Goal: Task Accomplishment & Management: Use online tool/utility

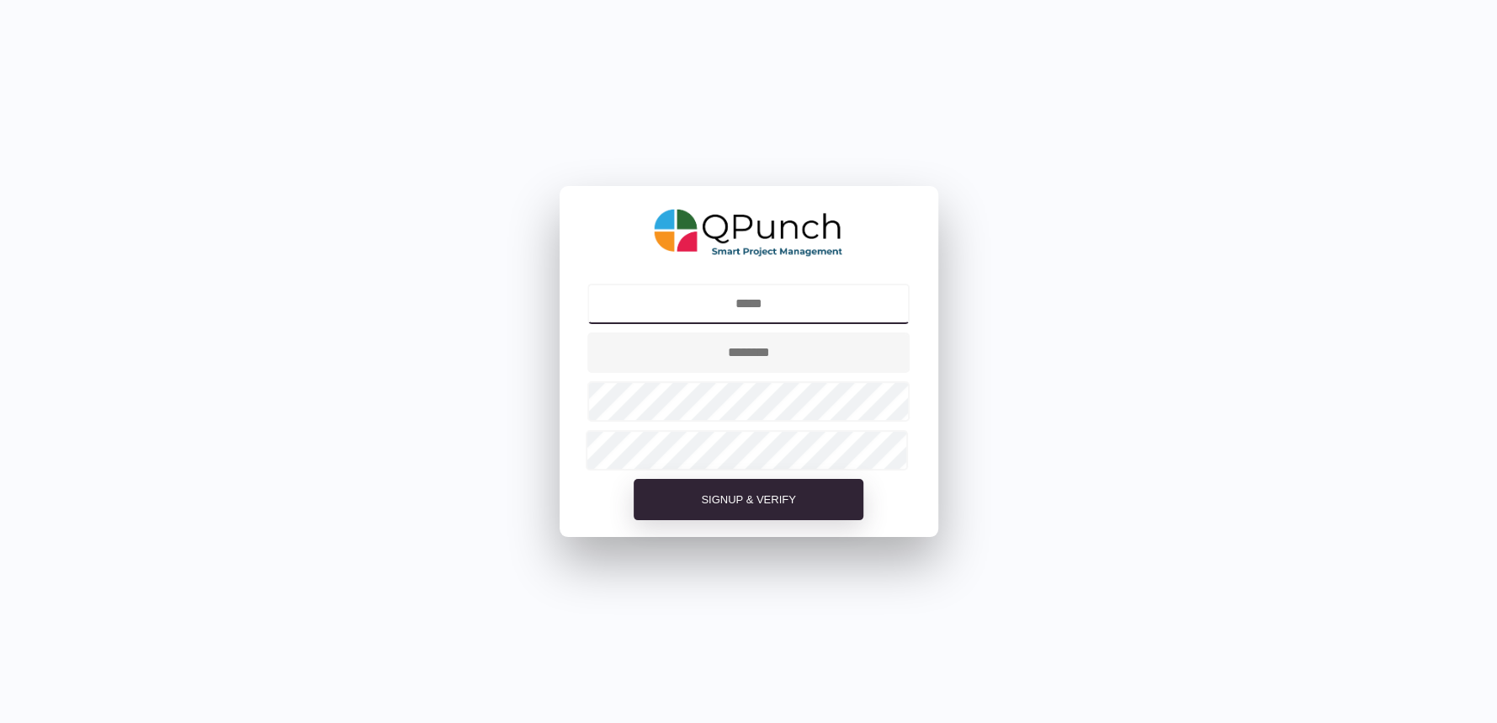
click at [744, 300] on input "text" at bounding box center [748, 304] width 322 height 40
click at [568, 523] on form "Signup & Verify" at bounding box center [749, 408] width 379 height 258
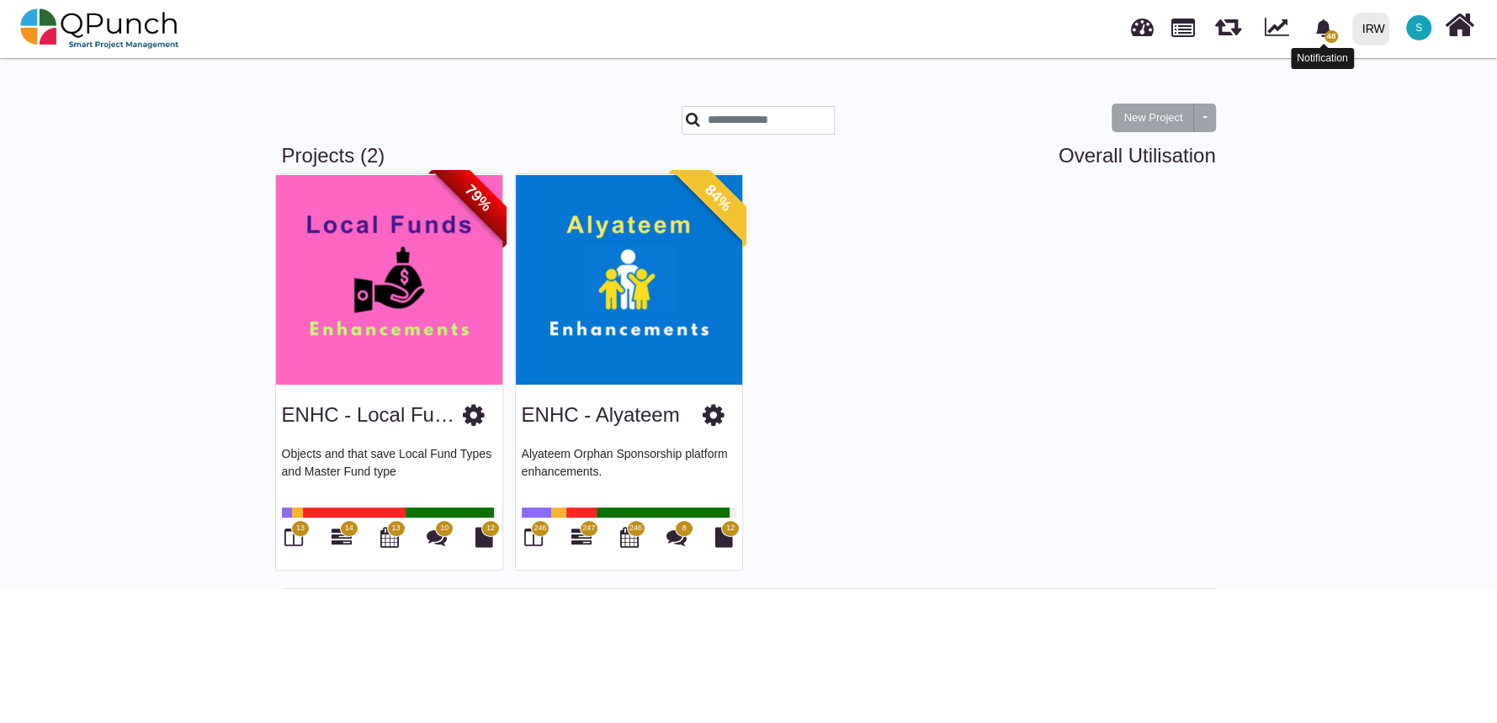
click at [1327, 35] on span "48" at bounding box center [1331, 36] width 13 height 13
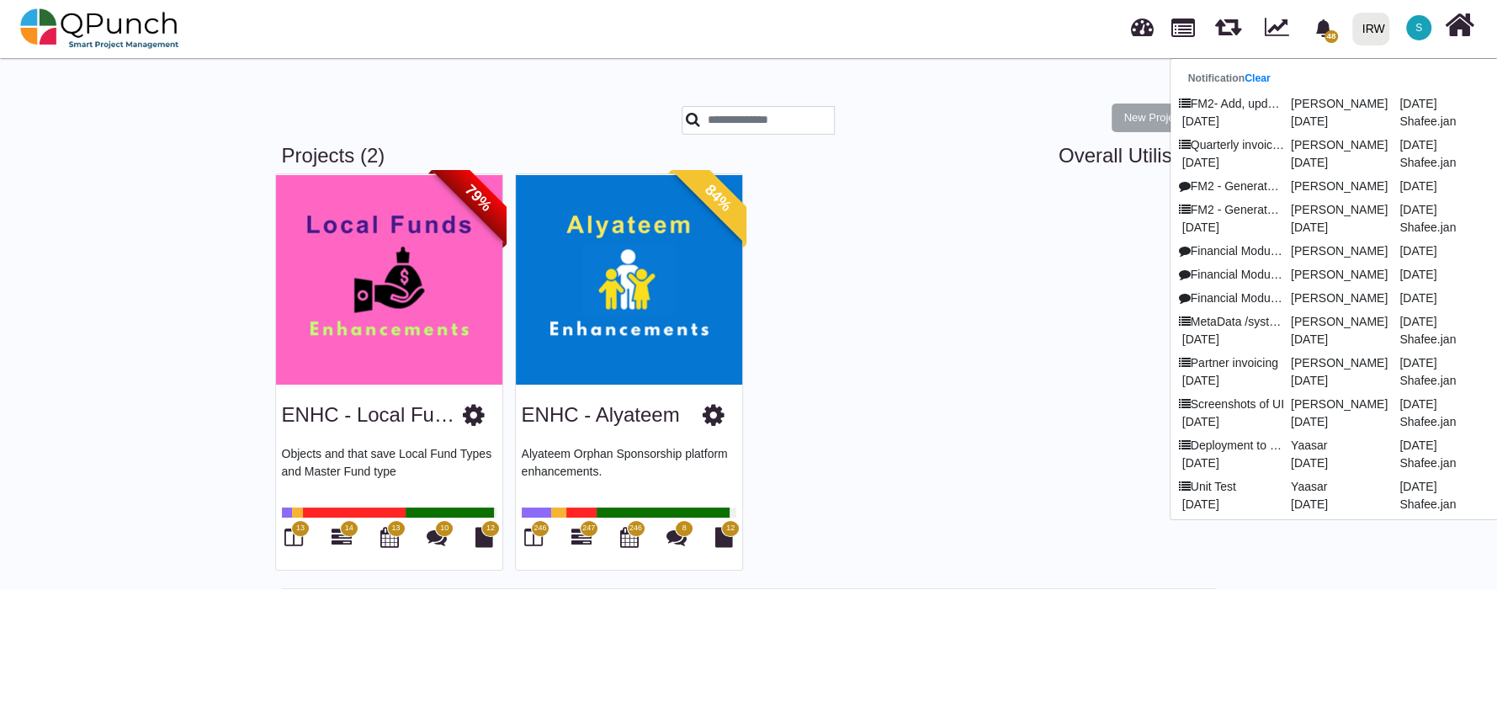
click at [986, 508] on div "79% ENHC - Local Funds Objects and that save Local Fund Types and Master Fund t…" at bounding box center [748, 374] width 959 height 403
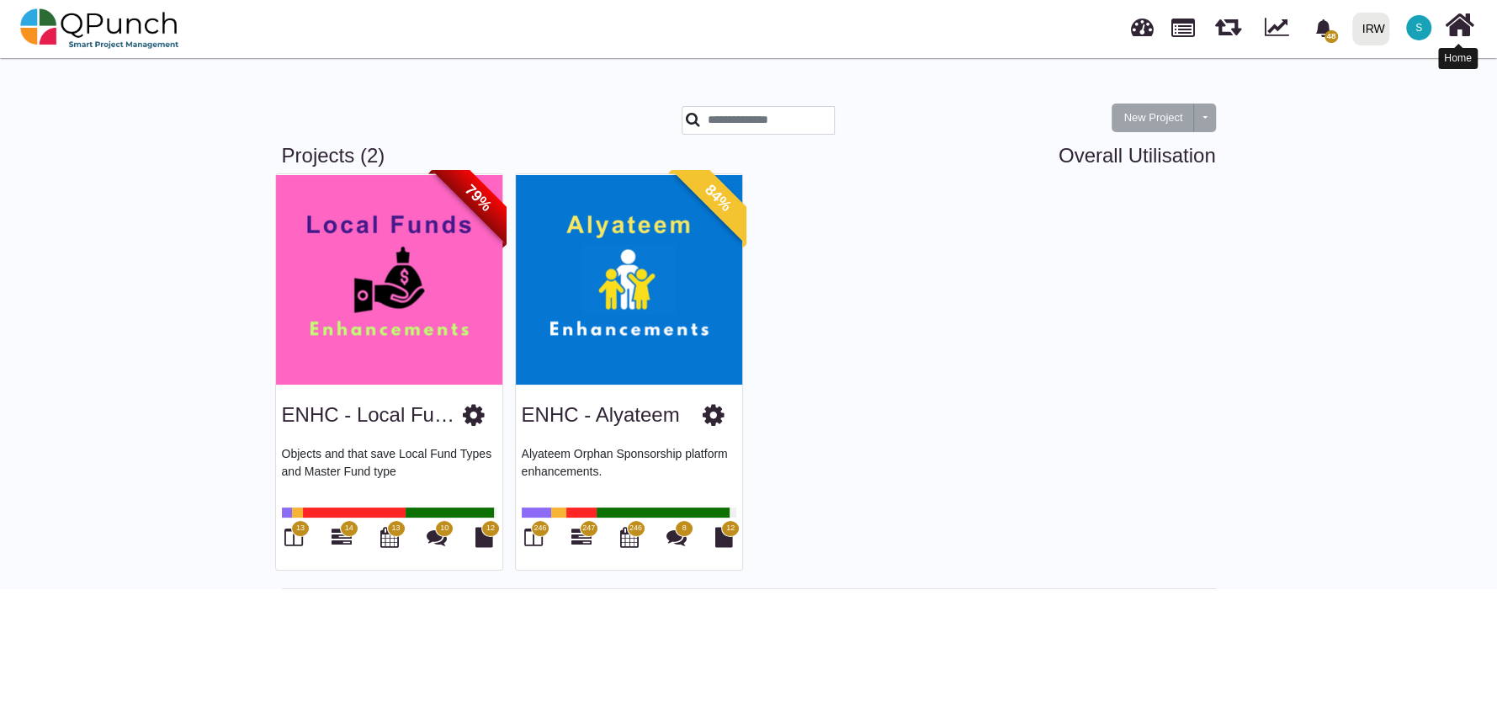
click at [1470, 33] on icon at bounding box center [1459, 25] width 29 height 32
click at [1405, 30] on div "S" at bounding box center [1419, 28] width 31 height 31
click at [1361, 157] on link "Logout" at bounding box center [1367, 147] width 146 height 24
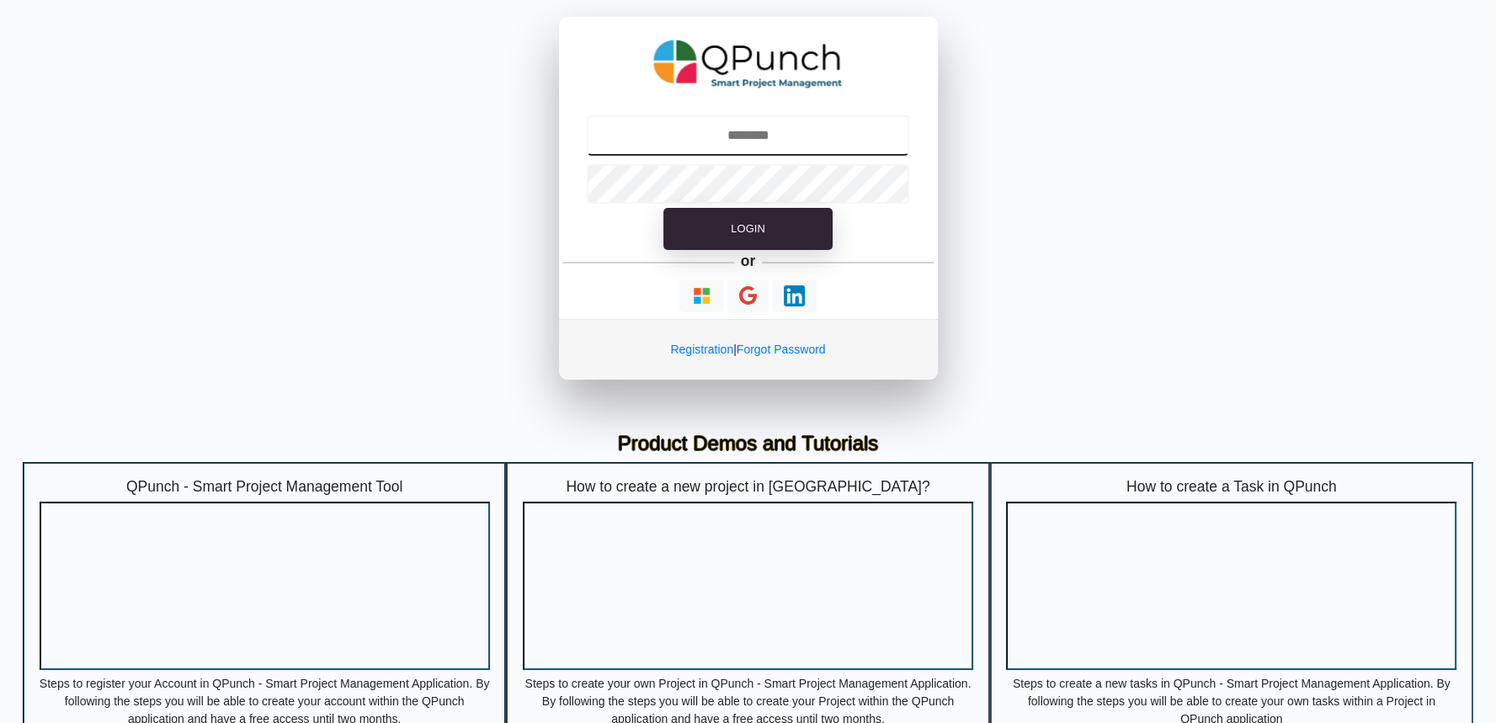
click at [727, 133] on input "text" at bounding box center [748, 135] width 322 height 40
type input "**********"
click at [768, 353] on link "Forgot Password" at bounding box center [780, 349] width 89 height 13
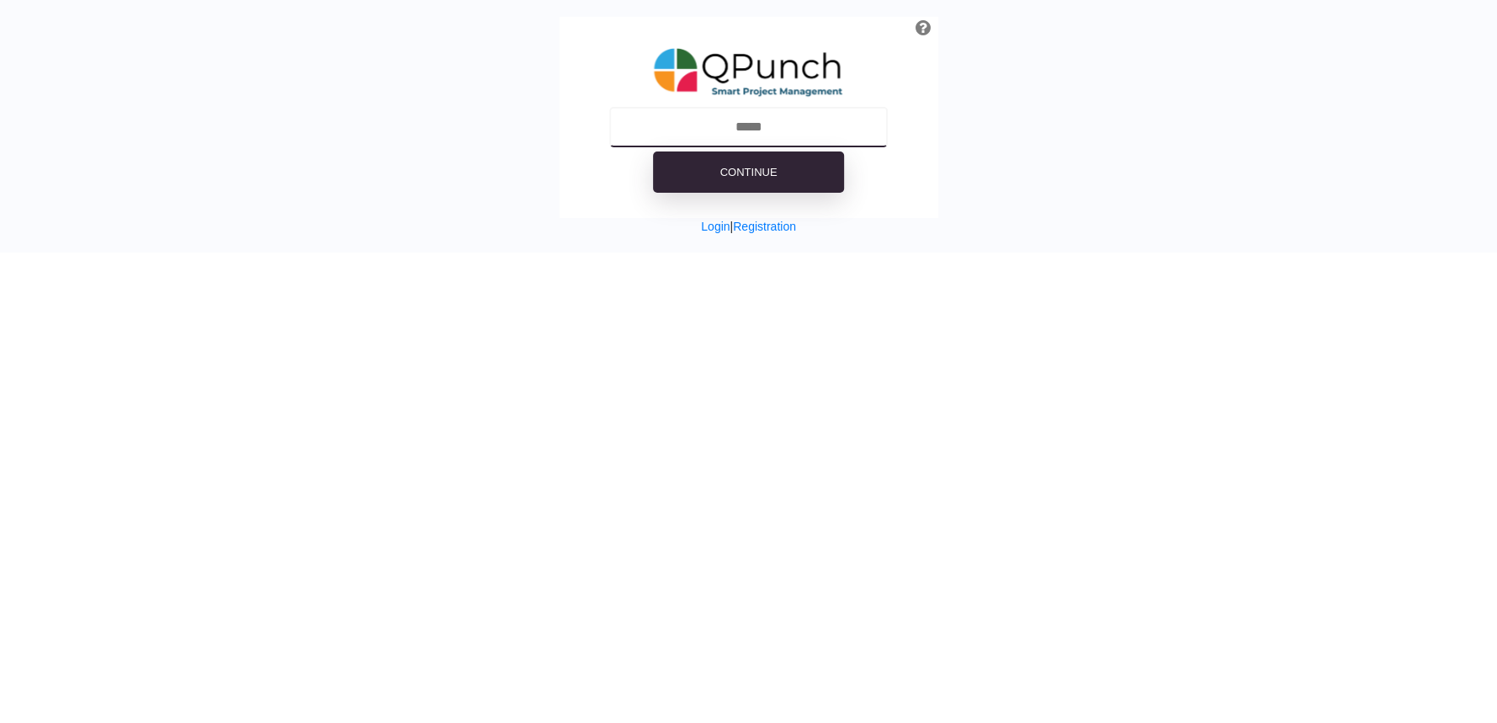
click at [738, 130] on input "text" at bounding box center [748, 127] width 279 height 40
type input "**********"
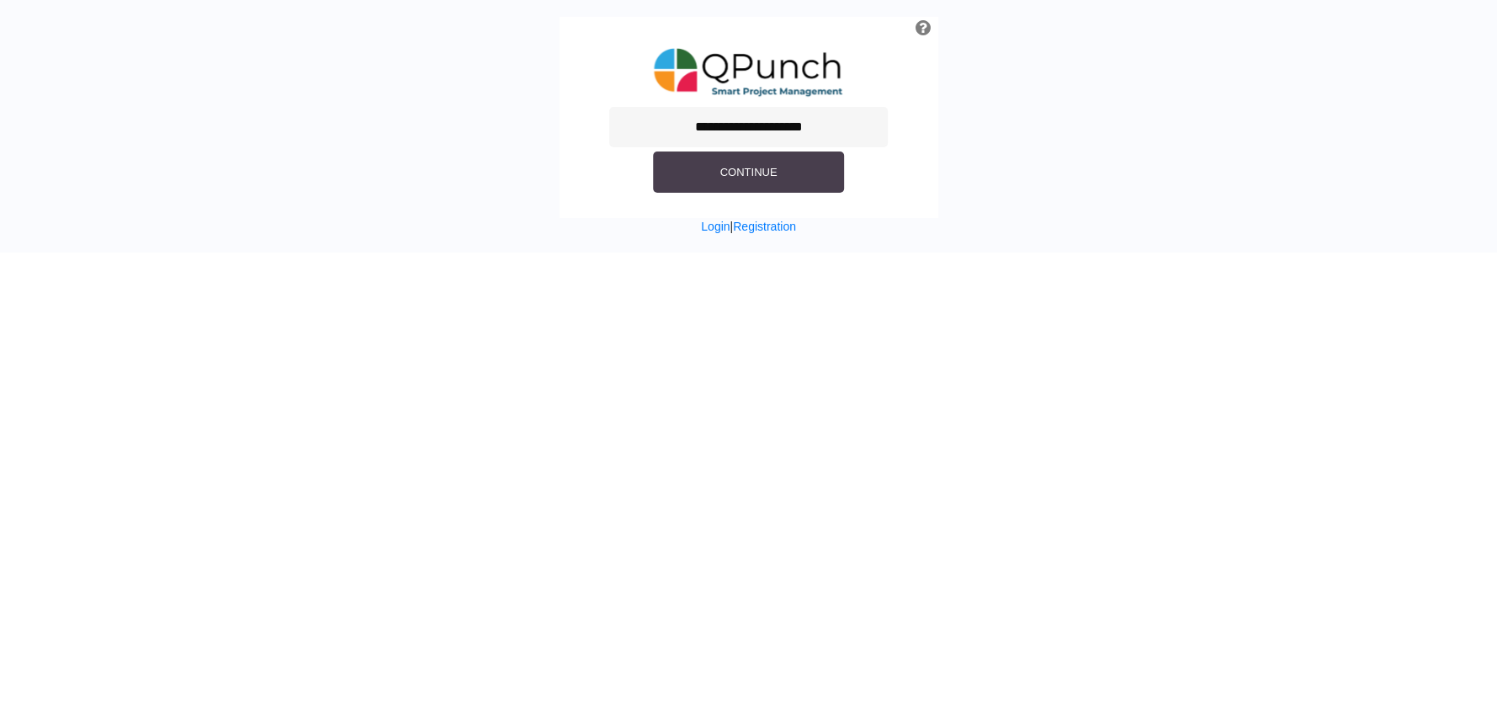
click at [787, 173] on button "Continue" at bounding box center [749, 172] width 192 height 42
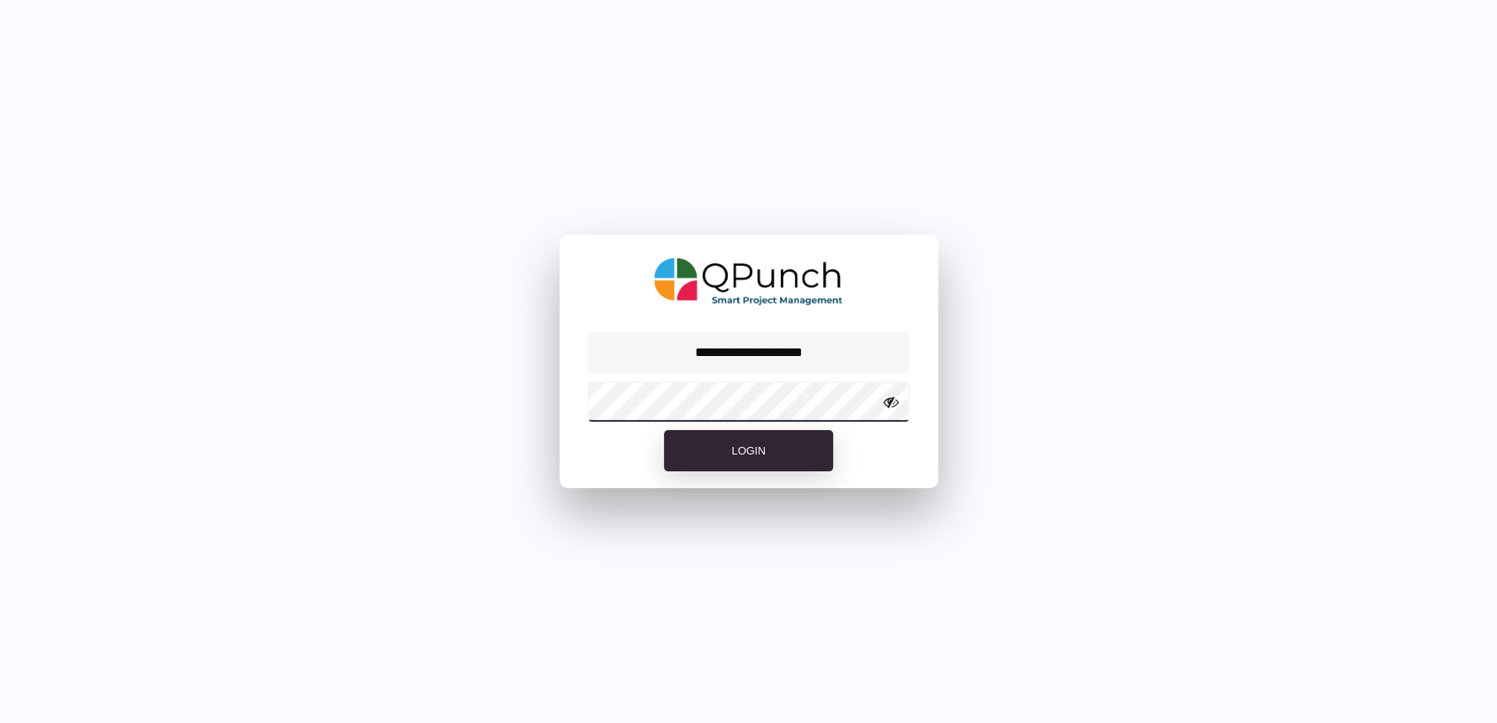
click at [664, 430] on button "Login" at bounding box center [748, 451] width 168 height 42
click at [887, 406] on icon at bounding box center [891, 402] width 15 height 15
click at [664, 430] on button "Login" at bounding box center [748, 451] width 168 height 42
click at [891, 406] on icon at bounding box center [891, 402] width 15 height 15
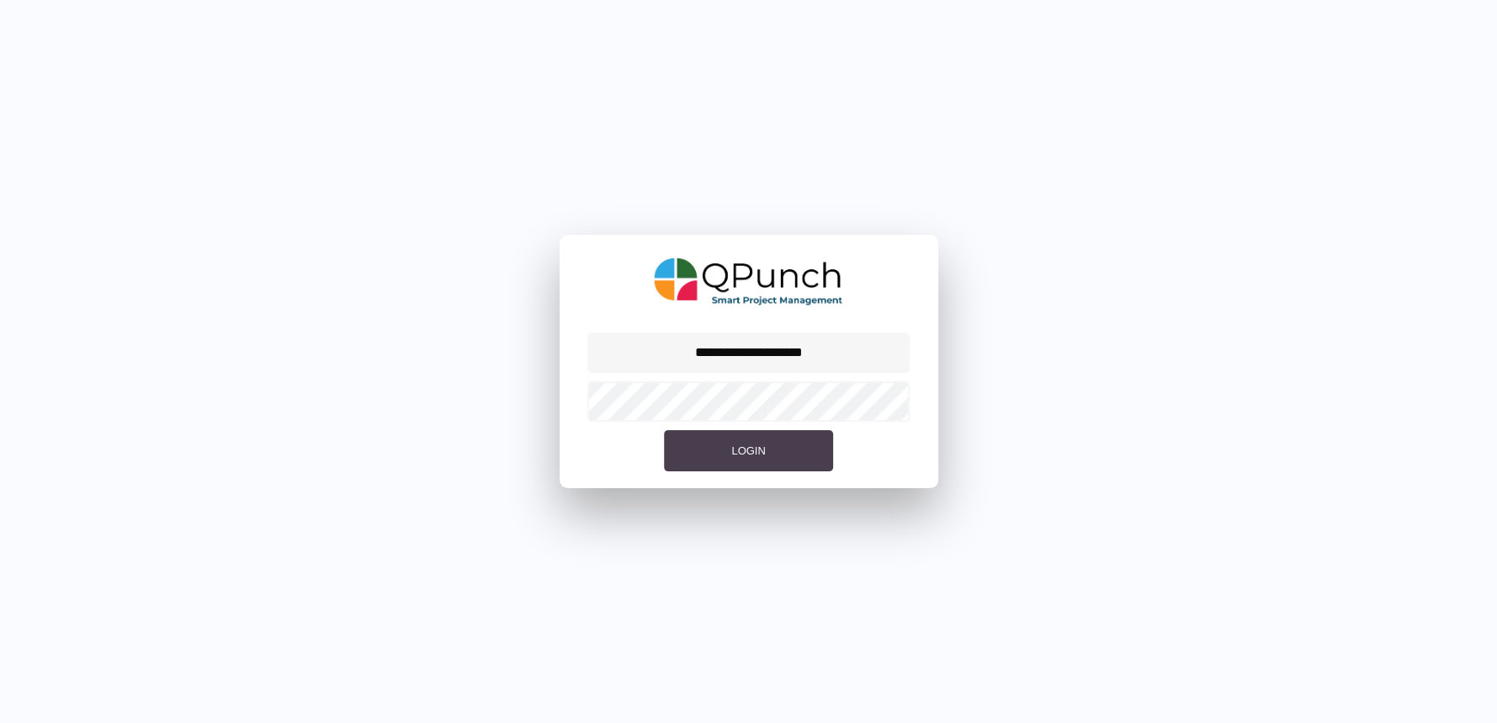
click at [744, 454] on span "Login" at bounding box center [748, 450] width 34 height 13
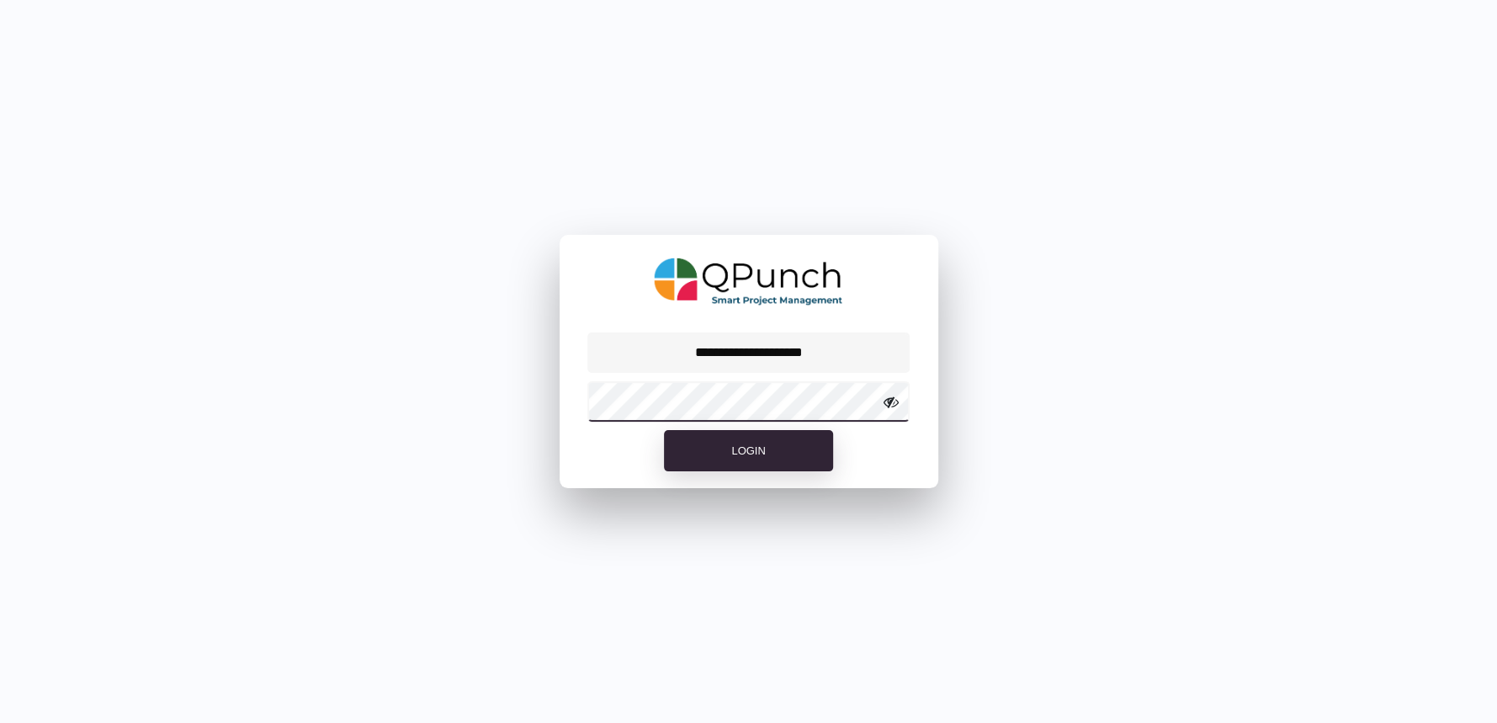
click at [664, 430] on button "Login" at bounding box center [748, 451] width 168 height 42
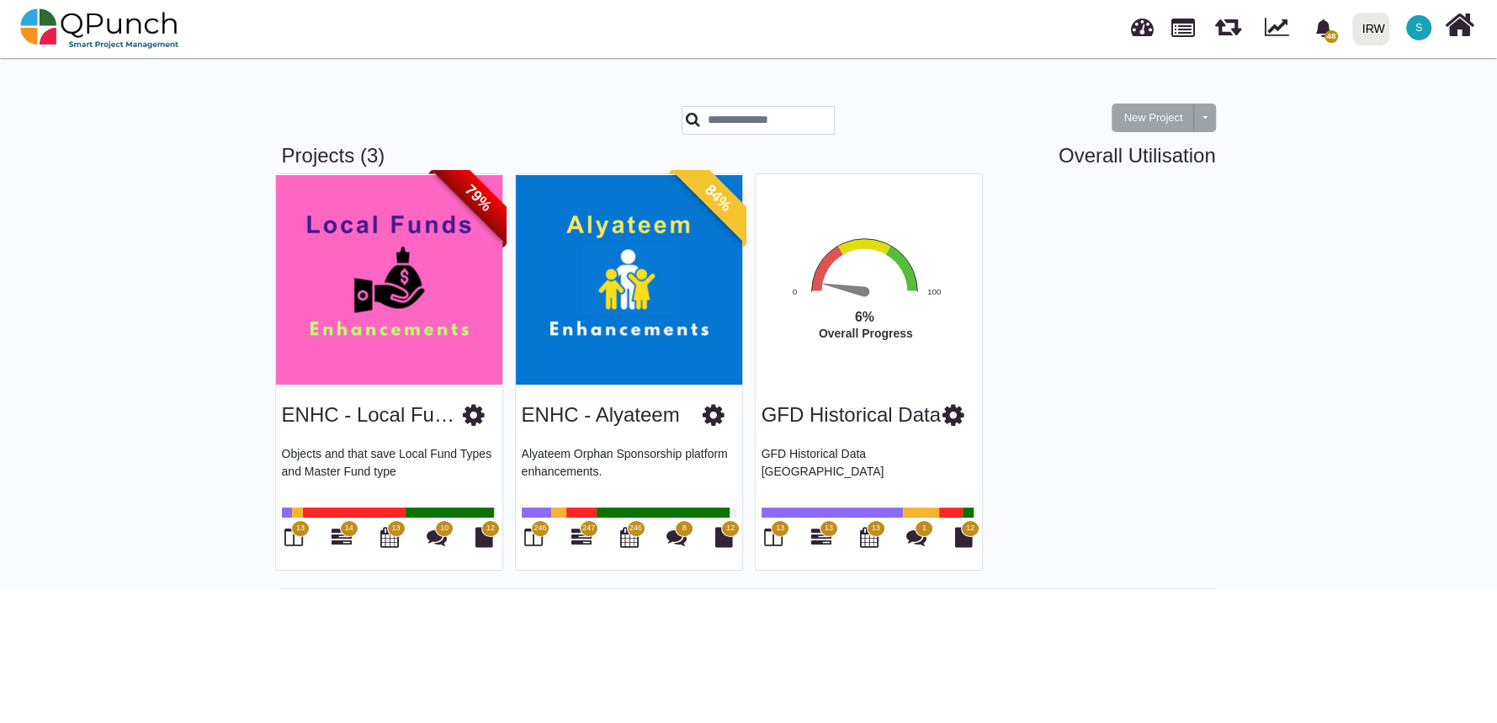
click at [855, 428] on div "GFD Historical Data" at bounding box center [869, 412] width 215 height 43
click at [855, 422] on link "GFD Historical Data" at bounding box center [851, 414] width 179 height 23
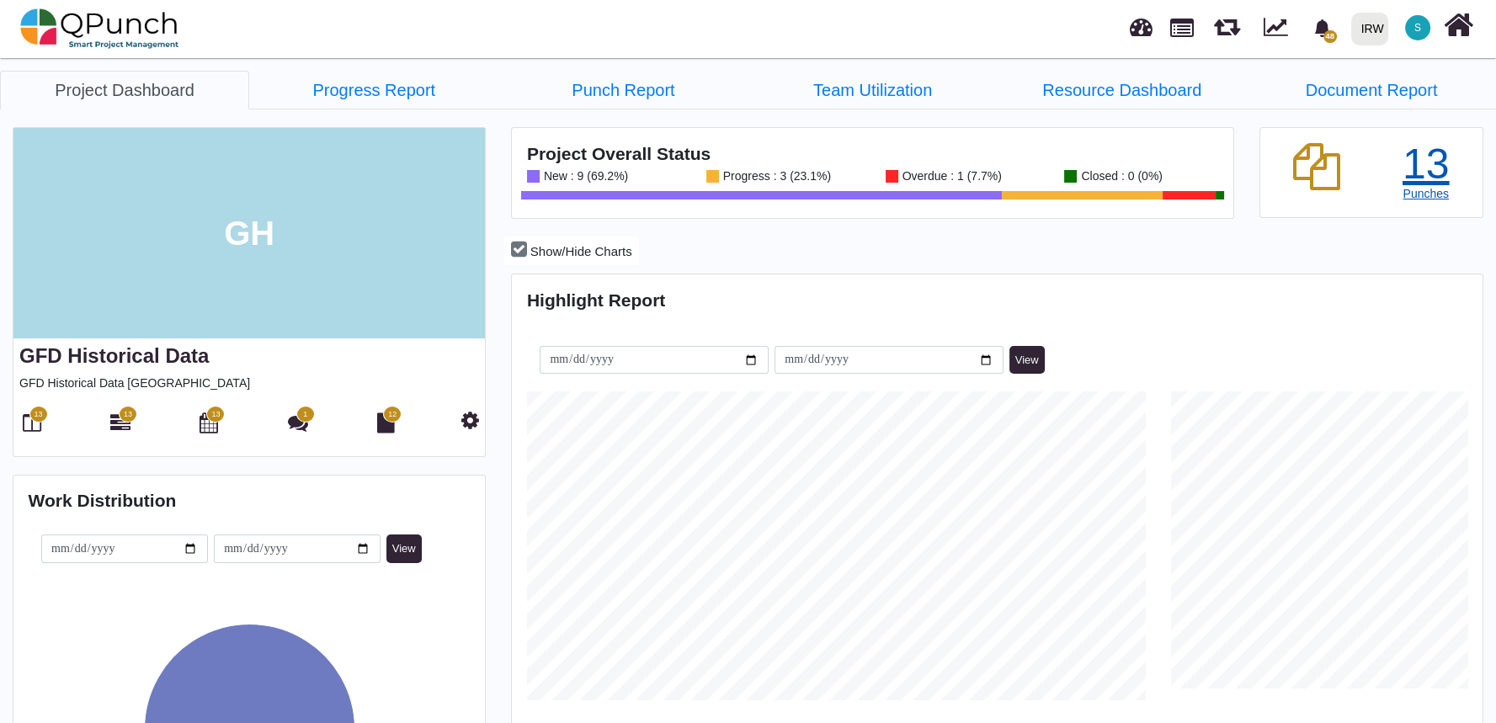
click at [1423, 190] on span "Punches" at bounding box center [1424, 193] width 45 height 13
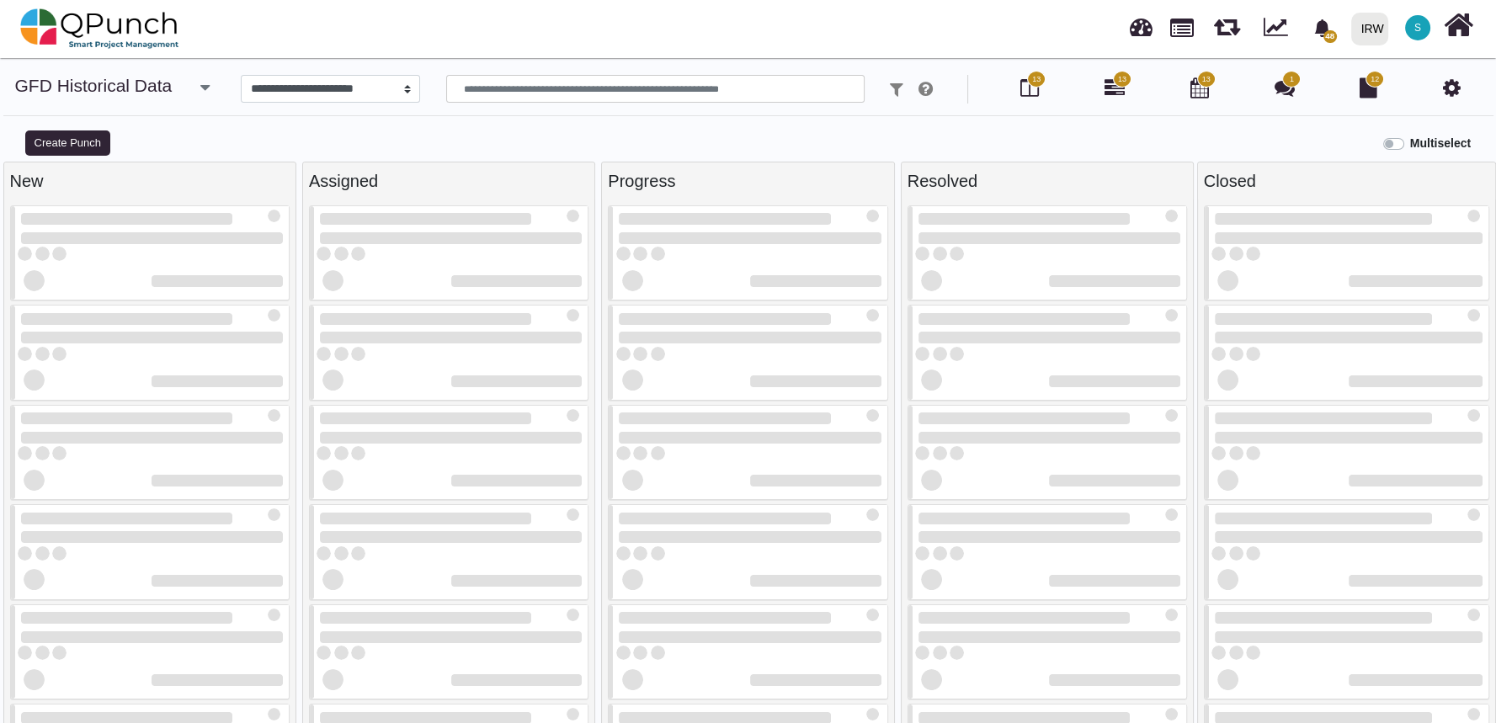
select select
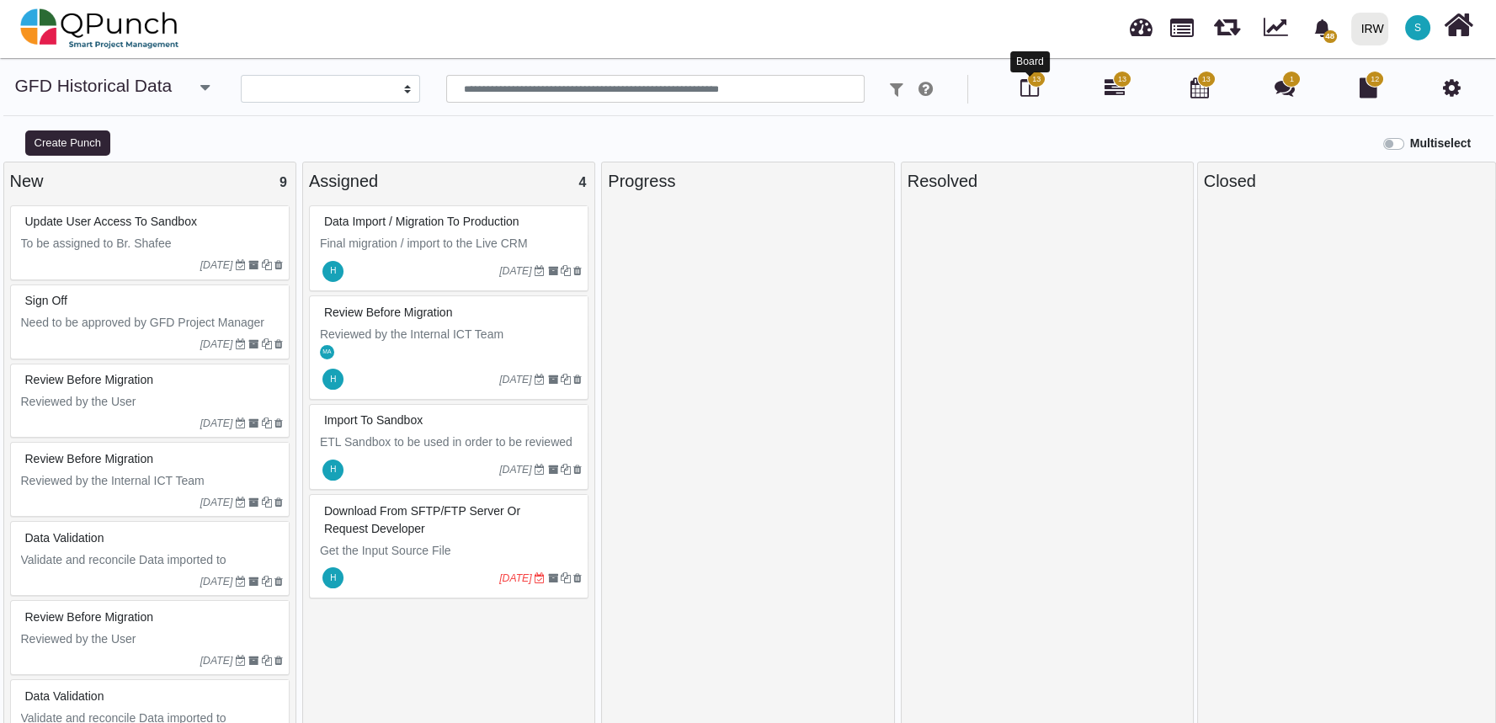
click at [1030, 88] on icon at bounding box center [1029, 87] width 19 height 20
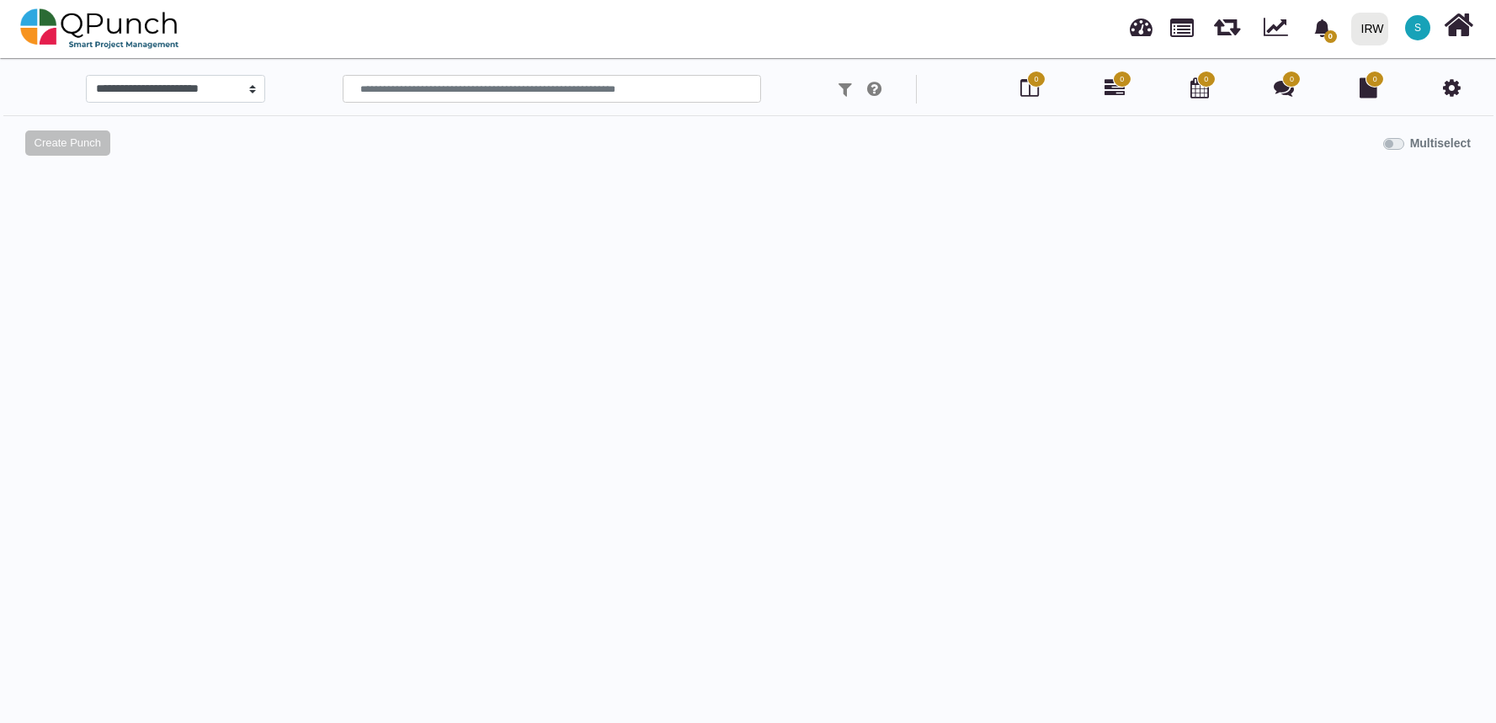
select select
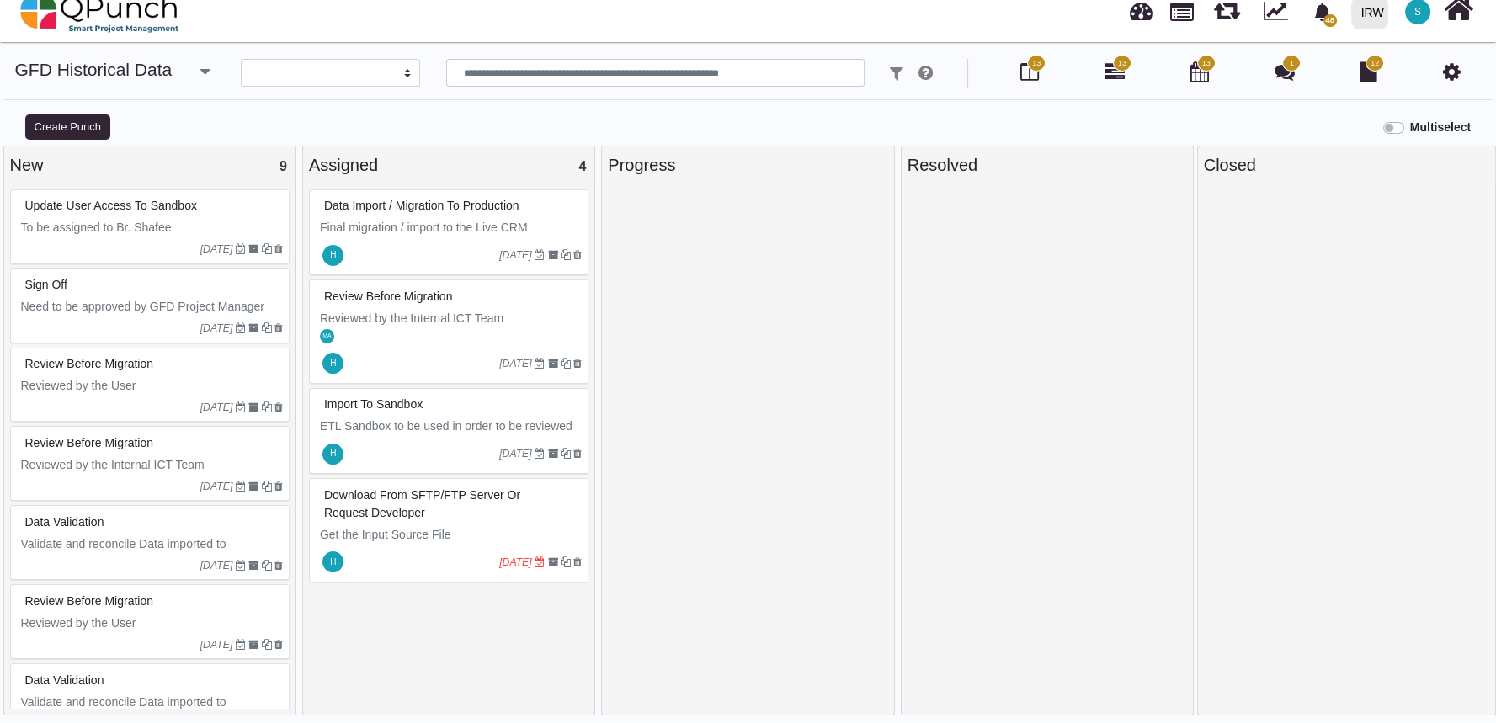
click at [422, 454] on div "H 01-10-2025" at bounding box center [451, 453] width 274 height 39
click at [422, 454] on div "Import to Sandbox ETL Sandbox to be used in order to be reviewed by User, Manag…" at bounding box center [448, 431] width 279 height 87
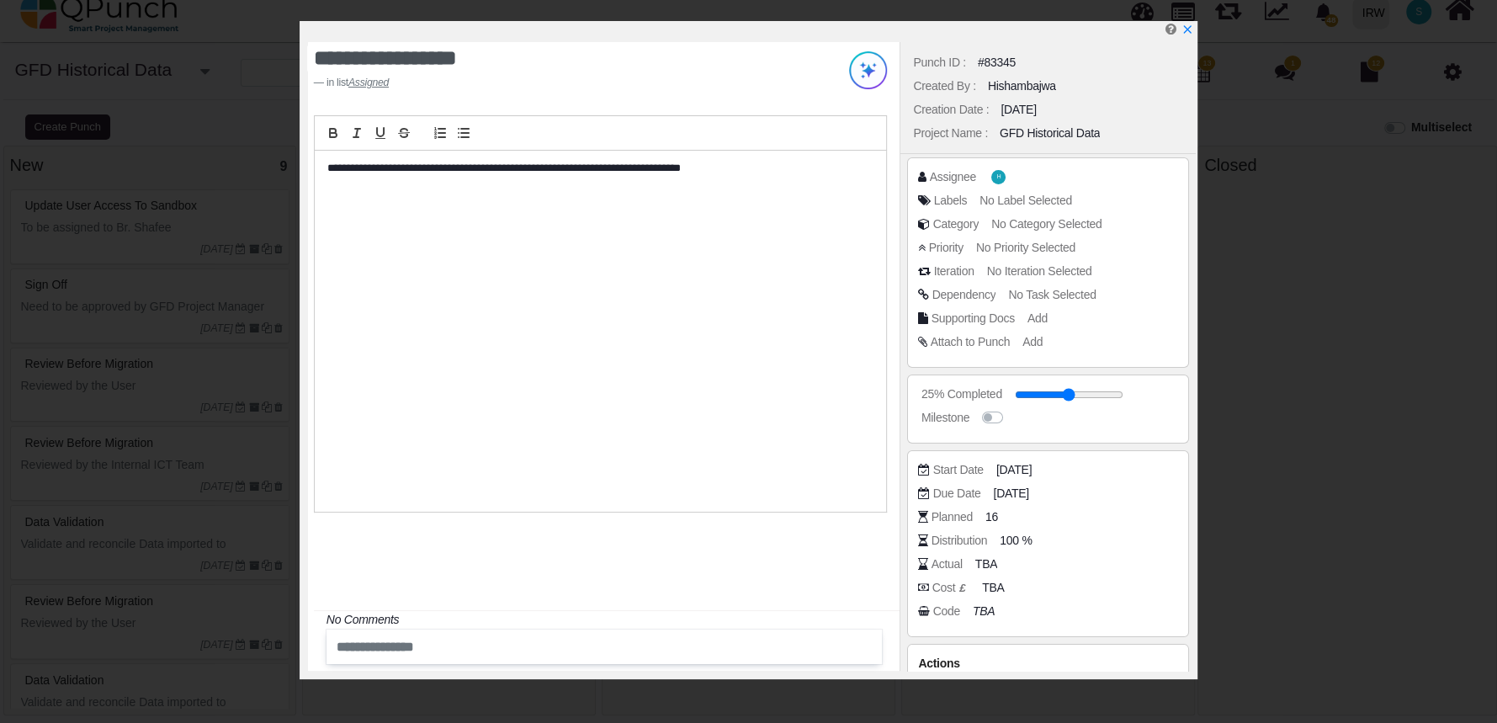
click at [1305, 417] on div "**********" at bounding box center [748, 361] width 1497 height 723
click at [1183, 29] on icon "x" at bounding box center [1186, 30] width 13 height 13
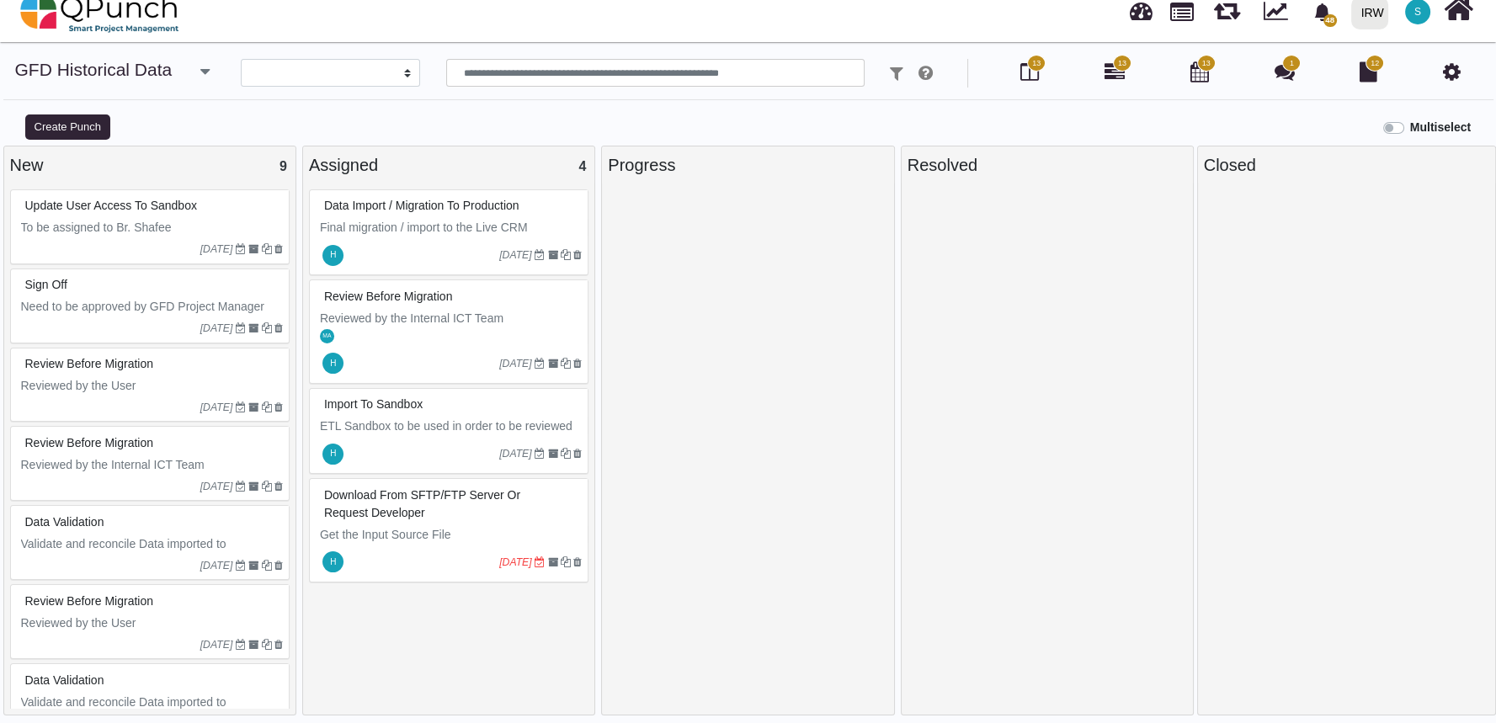
scroll to position [207, 0]
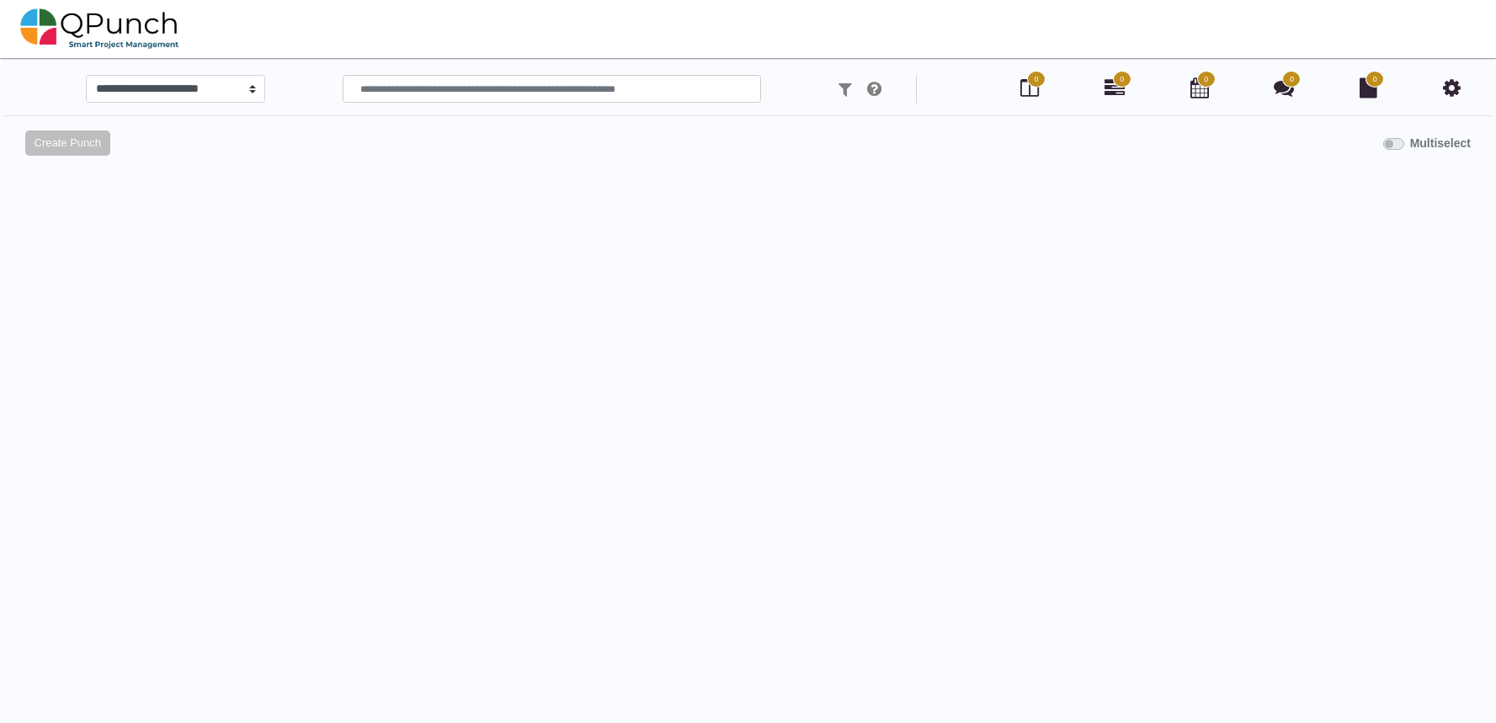
scroll to position [16, 0]
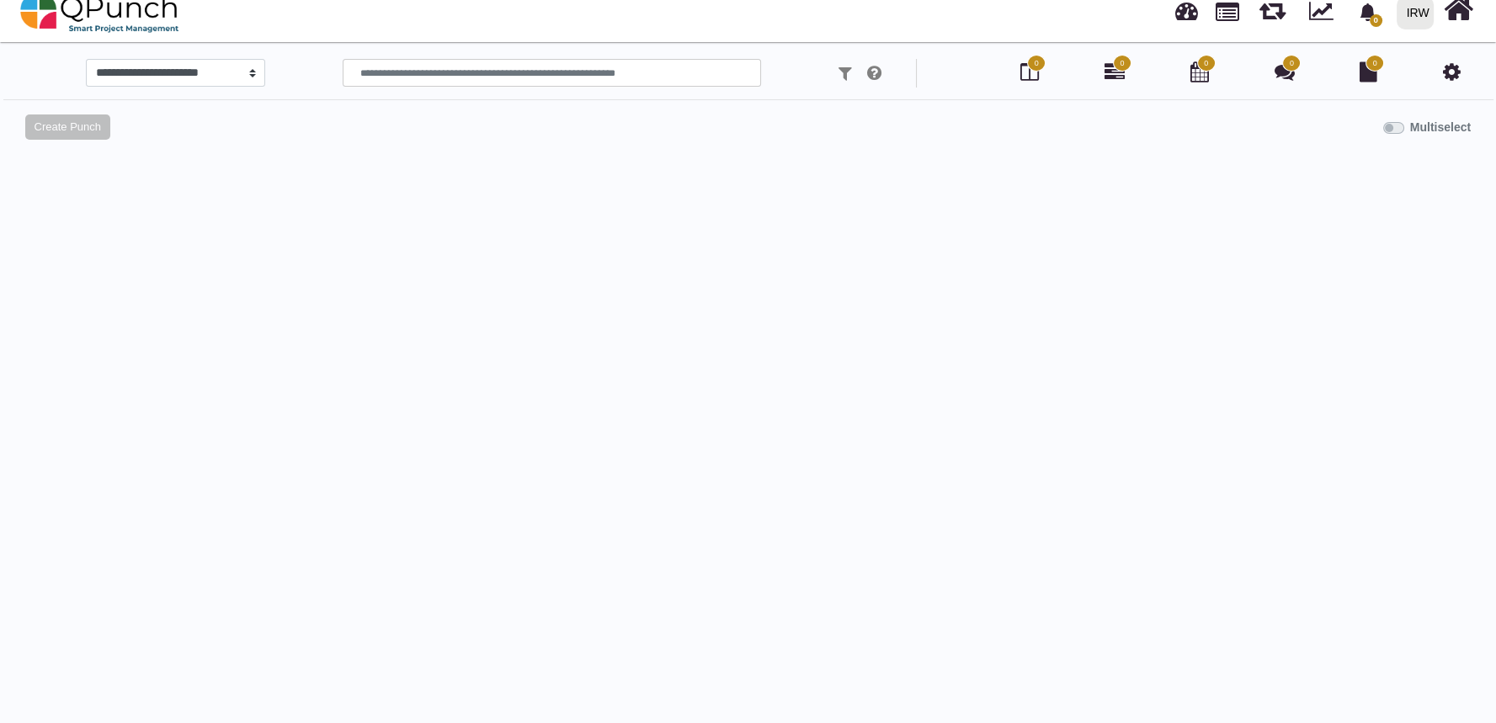
select select
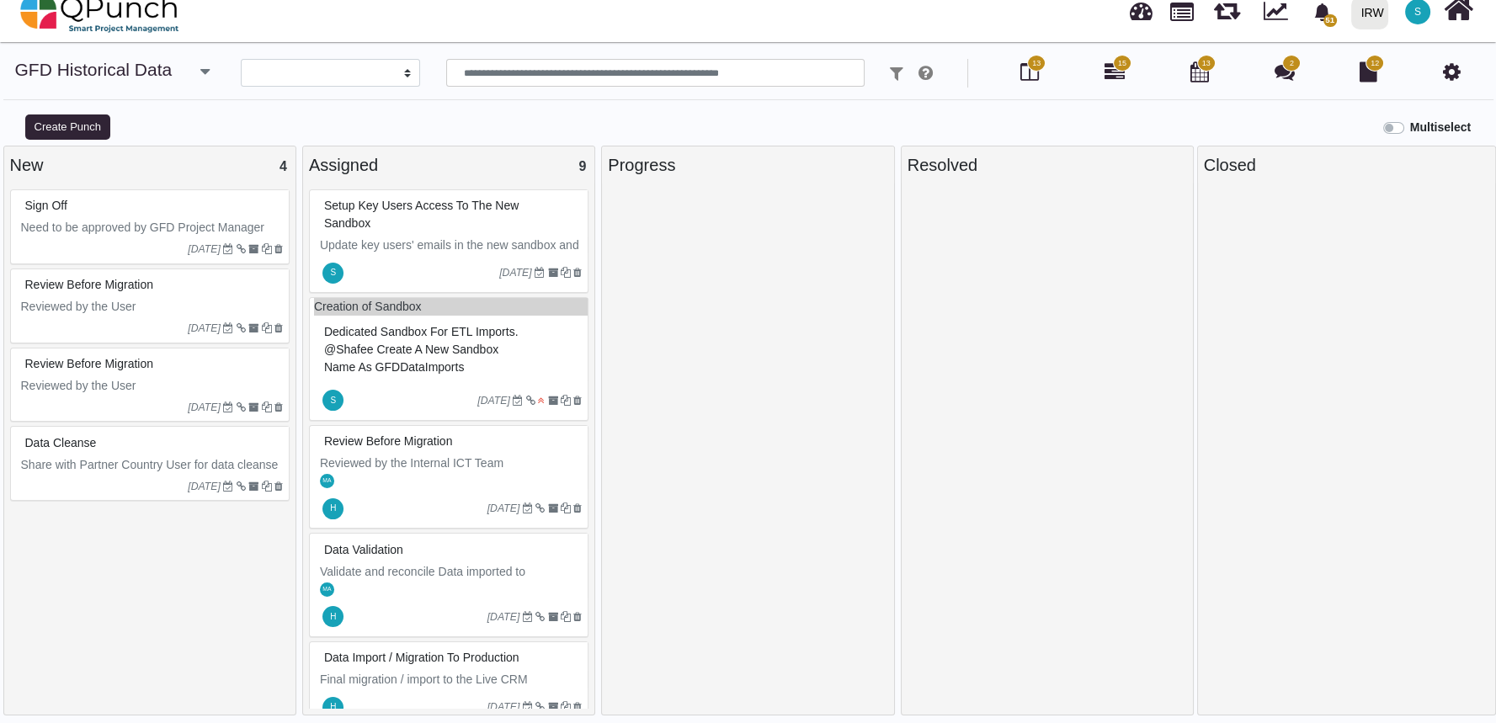
scroll to position [0, 0]
